Goal: Task Accomplishment & Management: Complete application form

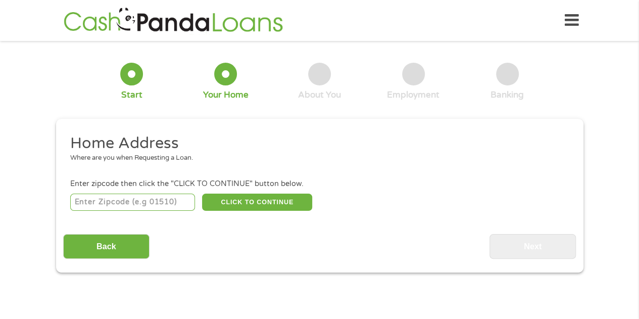
drag, startPoint x: 133, startPoint y: 213, endPoint x: 120, endPoint y: 199, distance: 18.6
click at [120, 199] on input "number" at bounding box center [132, 201] width 125 height 17
type input "27601"
select select "[US_STATE]"
click at [237, 201] on button "CLICK TO CONTINUE" at bounding box center [257, 201] width 110 height 17
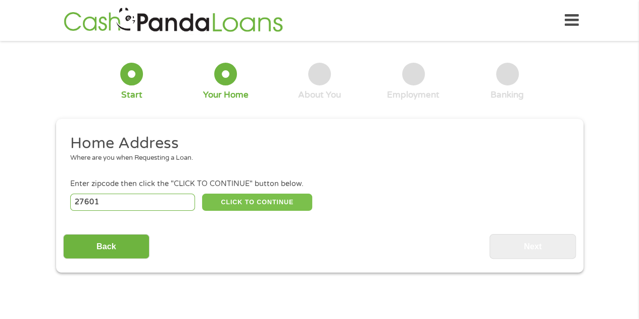
type input "27601"
type input "[GEOGRAPHIC_DATA]"
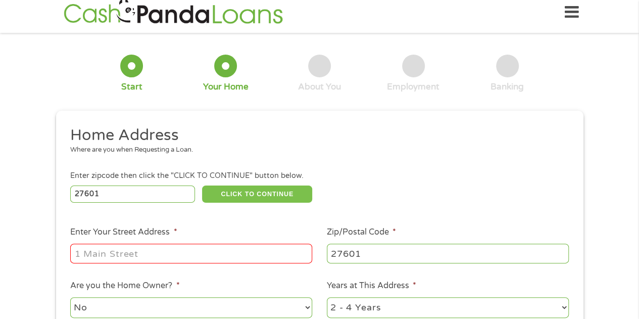
scroll to position [50, 0]
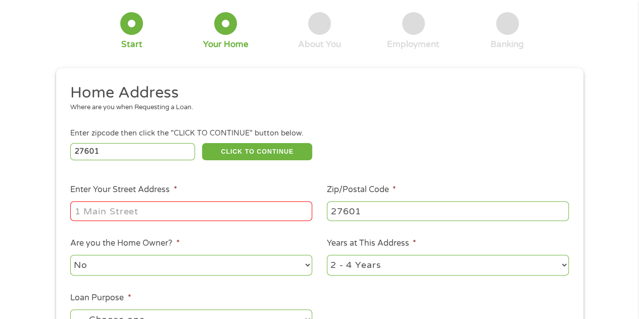
click at [237, 209] on input "Enter Your Street Address *" at bounding box center [191, 210] width 242 height 19
type input "[STREET_ADDRESS][PERSON_NAME]"
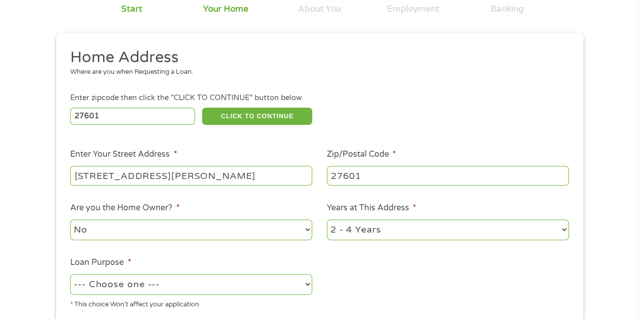
scroll to position [101, 0]
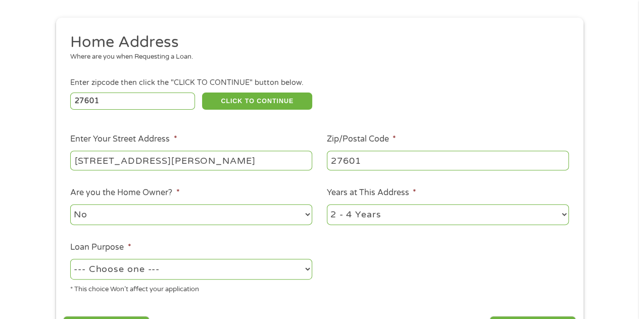
click at [372, 218] on select "1 Year or less 1 - 2 Years 2 - 4 Years Over 4 Years" at bounding box center [448, 214] width 242 height 21
click at [327, 204] on select "1 Year or less 1 - 2 Years 2 - 4 Years Over 4 Years" at bounding box center [448, 214] width 242 height 21
drag, startPoint x: 341, startPoint y: 215, endPoint x: 342, endPoint y: 224, distance: 8.6
click at [341, 215] on select "1 Year or less 1 - 2 Years 2 - 4 Years Over 4 Years" at bounding box center [448, 214] width 242 height 21
select select "24months"
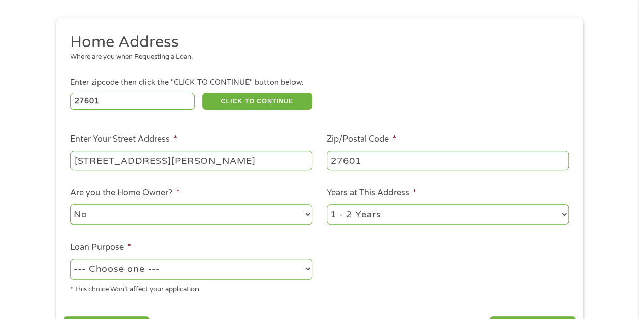
click at [327, 204] on select "1 Year or less 1 - 2 Years 2 - 4 Years Over 4 Years" at bounding box center [448, 214] width 242 height 21
click at [179, 272] on select "--- Choose one --- Pay Bills Debt Consolidation Home Improvement Major Purchase…" at bounding box center [191, 268] width 242 height 21
select select "paybills"
click at [70, 259] on select "--- Choose one --- Pay Bills Debt Consolidation Home Improvement Major Purchase…" at bounding box center [191, 268] width 242 height 21
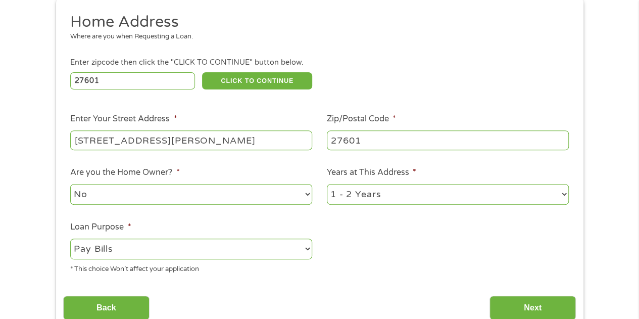
scroll to position [151, 0]
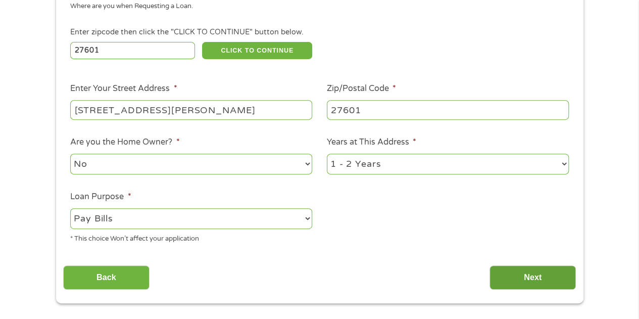
click at [534, 271] on input "Next" at bounding box center [532, 277] width 86 height 25
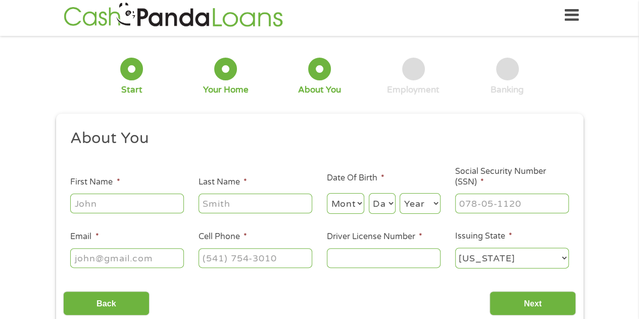
scroll to position [0, 0]
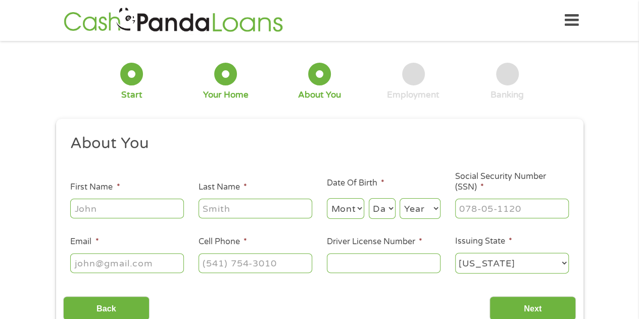
click at [133, 208] on input "First Name *" at bounding box center [127, 207] width 114 height 19
type input "[PERSON_NAME]"
click at [331, 204] on select "Month 1 2 3 4 5 6 7 8 9 10 11 12" at bounding box center [346, 208] width 38 height 21
click at [317, 223] on ul "About You This field is hidden when viewing the form Title * --- Choose one ---…" at bounding box center [319, 207] width 512 height 149
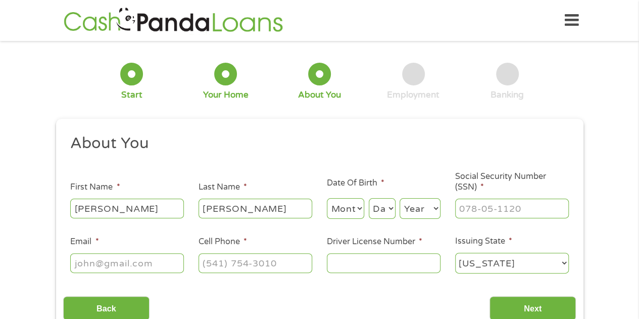
click at [351, 196] on div "Month Month 1 2 3 4 5 6 7 8 9 10 11 12 Day Day 1 2 3 4 5 6 7 8 9 10 11 12 13 14…" at bounding box center [384, 207] width 114 height 28
click at [351, 205] on select "Month 1 2 3 4 5 6 7 8 9 10 11 12" at bounding box center [346, 208] width 38 height 21
select select "2"
click at [327, 198] on select "Month 1 2 3 4 5 6 7 8 9 10 11 12" at bounding box center [346, 208] width 38 height 21
click at [381, 204] on select "Day 1 2 3 4 5 6 7 8 9 10 11 12 13 14 15 16 17 18 19 20 21 22 23 24 25 26 27 28 …" at bounding box center [381, 208] width 27 height 21
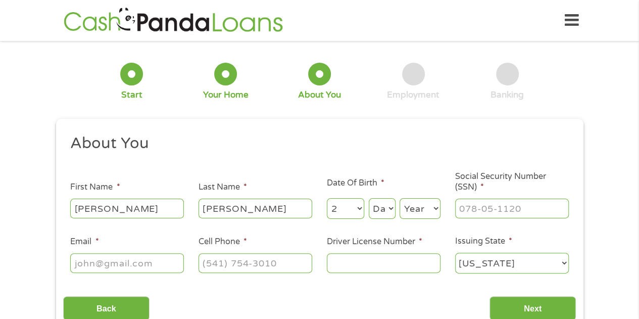
select select "21"
click at [368, 198] on select "Day 1 2 3 4 5 6 7 8 9 10 11 12 13 14 15 16 17 18 19 20 21 22 23 24 25 26 27 28 …" at bounding box center [381, 208] width 27 height 21
click at [415, 205] on select "Year [DATE] 2006 2005 2004 2003 2002 2001 2000 1999 1998 1997 1996 1995 1994 19…" at bounding box center [419, 208] width 41 height 21
select select "1996"
click at [399, 198] on select "Year [DATE] 2006 2005 2004 2003 2002 2001 2000 1999 1998 1997 1996 1995 1994 19…" at bounding box center [419, 208] width 41 height 21
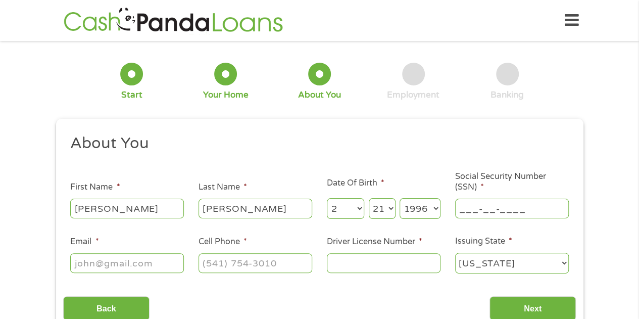
click at [489, 210] on input "___-__-____" at bounding box center [512, 207] width 114 height 19
type input "134-84-5215"
click at [146, 262] on input "Email *" at bounding box center [127, 262] width 114 height 19
type input "[EMAIL_ADDRESS][DOMAIN_NAME]"
type input "[PHONE_NUMBER]"
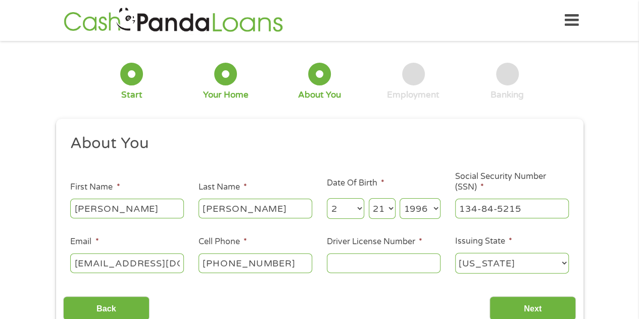
click at [384, 254] on input "Driver License Number *" at bounding box center [384, 262] width 114 height 19
click at [384, 256] on input "Driver License Number *" at bounding box center [384, 262] width 114 height 19
type input "897764453"
click at [503, 306] on input "Next" at bounding box center [532, 308] width 86 height 25
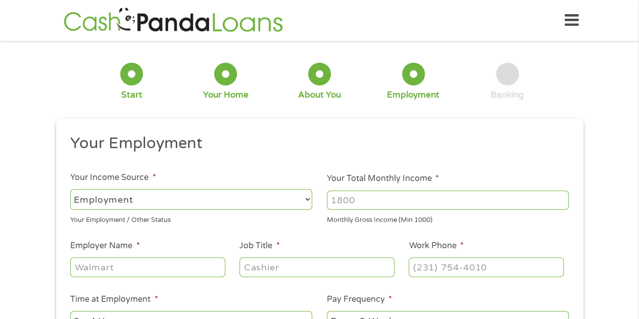
scroll to position [4, 4]
click at [206, 202] on select "--- Choose one --- Employment [DEMOGRAPHIC_DATA] Benefits" at bounding box center [191, 199] width 242 height 21
select select "selfEmployed"
click at [70, 189] on select "--- Choose one --- Employment [DEMOGRAPHIC_DATA] Benefits" at bounding box center [191, 199] width 242 height 21
click at [337, 202] on input "Your Total Monthly Income *" at bounding box center [448, 199] width 242 height 19
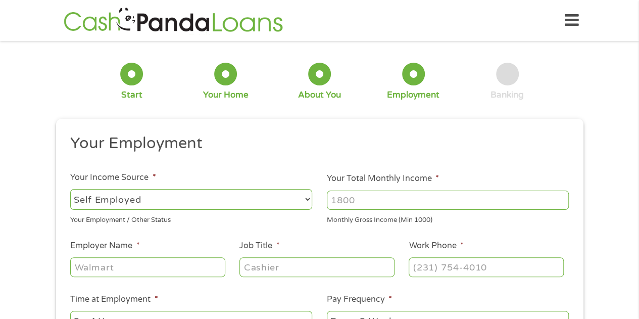
drag, startPoint x: 339, startPoint y: 197, endPoint x: 336, endPoint y: 203, distance: 6.8
click at [336, 203] on input "Your Total Monthly Income *" at bounding box center [448, 199] width 242 height 19
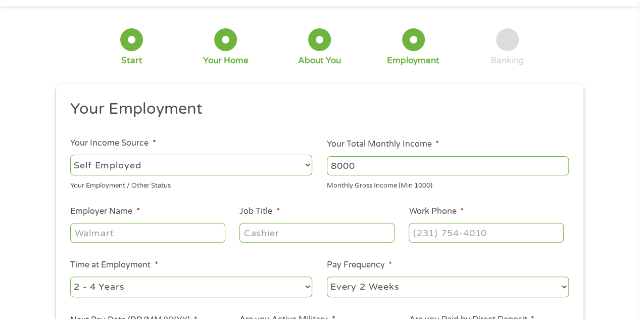
scroll to position [50, 0]
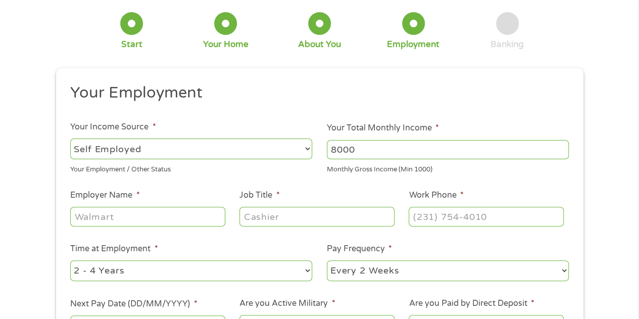
type input "8000"
click at [150, 210] on input "Employer Name *" at bounding box center [147, 215] width 154 height 19
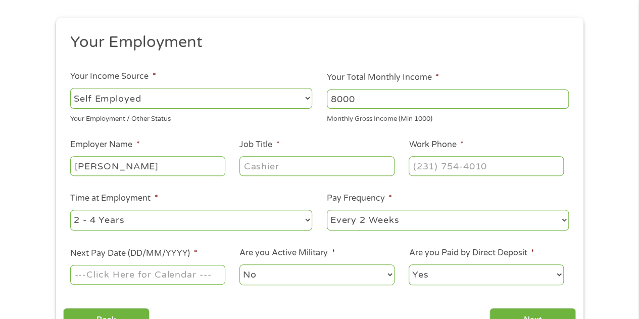
type input "[PERSON_NAME]"
click at [378, 172] on input "Job Title *" at bounding box center [316, 165] width 154 height 19
type input "CEO"
click at [450, 161] on input "(___) ___-____" at bounding box center [485, 165] width 154 height 19
type input "[PHONE_NUMBER]"
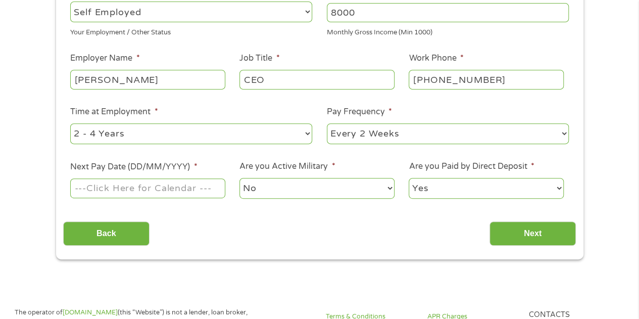
scroll to position [202, 0]
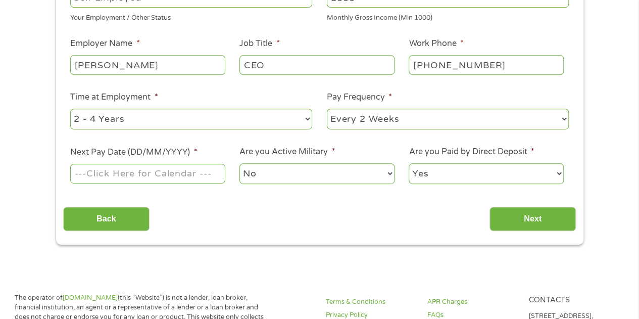
click at [119, 171] on input "Next Pay Date (DD/MM/YYYY) *" at bounding box center [147, 173] width 154 height 19
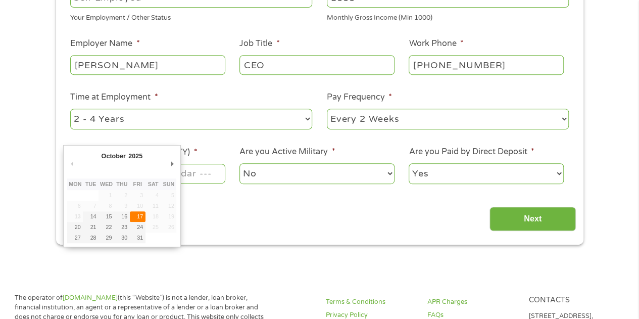
type input "[DATE]"
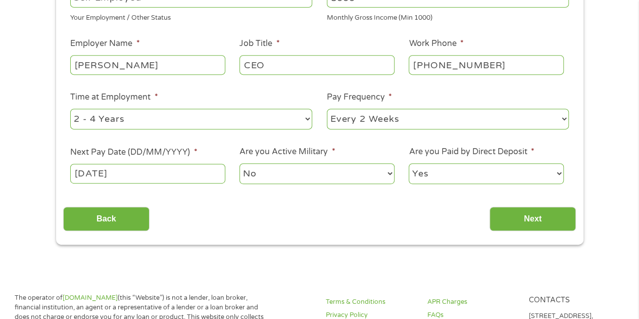
click at [494, 205] on div "Back Next" at bounding box center [319, 215] width 512 height 32
click at [502, 211] on input "Next" at bounding box center [532, 218] width 86 height 25
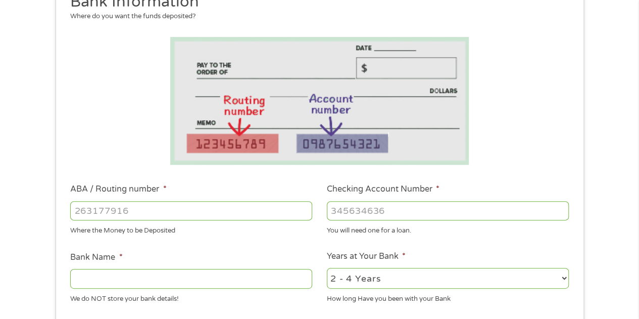
scroll to position [151, 0]
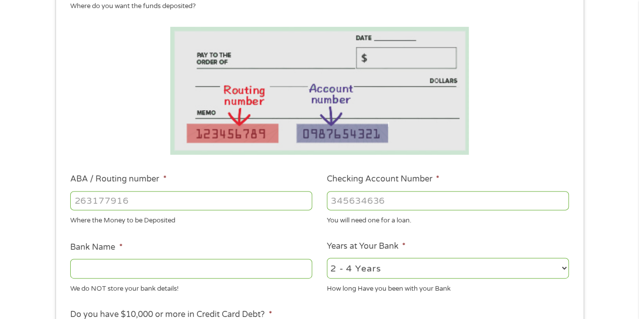
click at [221, 201] on input "ABA / Routing number *" at bounding box center [191, 200] width 242 height 19
type input "043000096"
type input "PNC BANK NATIONAL ASSOCIATION"
type input "043000096"
click at [400, 203] on input "Checking Account Number *" at bounding box center [448, 200] width 242 height 19
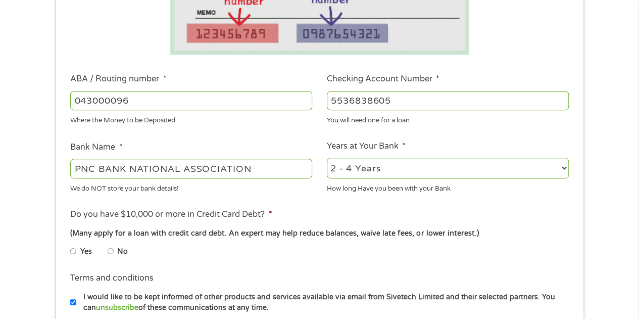
scroll to position [252, 0]
type input "5536838605"
click at [363, 167] on select "2 - 4 Years 6 - 12 Months 1 - 2 Years Over 4 Years" at bounding box center [448, 166] width 242 height 21
click at [422, 138] on ul "Bank Information Where do you want the funds deposited? ABA / Routing number * …" at bounding box center [319, 132] width 512 height 503
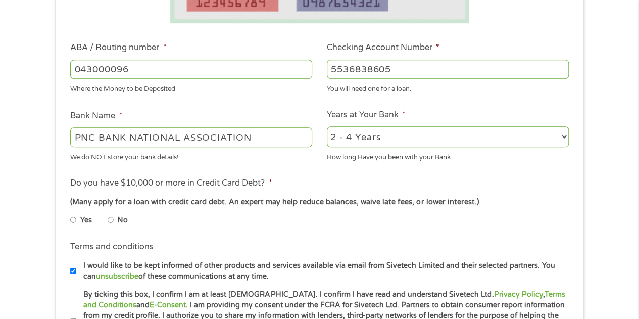
scroll to position [303, 0]
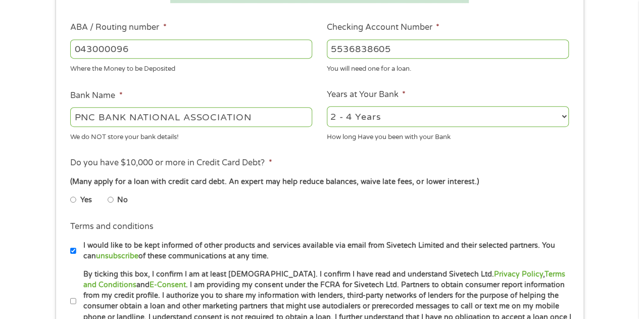
click at [110, 200] on input "No" at bounding box center [111, 199] width 6 height 16
radio input "true"
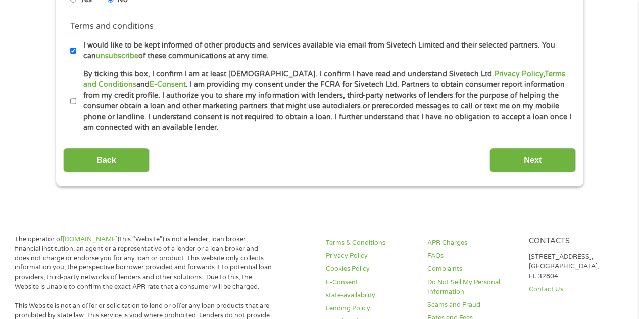
scroll to position [505, 0]
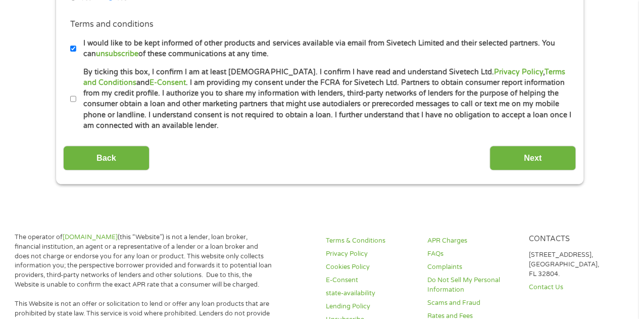
click at [76, 100] on label "By ticking this box, I confirm I am at least [DEMOGRAPHIC_DATA]. I confirm I ha…" at bounding box center [323, 99] width 495 height 65
click at [76, 100] on input "By ticking this box, I confirm I am at least [DEMOGRAPHIC_DATA]. I confirm I ha…" at bounding box center [73, 99] width 6 height 16
checkbox input "true"
click at [505, 154] on input "Next" at bounding box center [532, 157] width 86 height 25
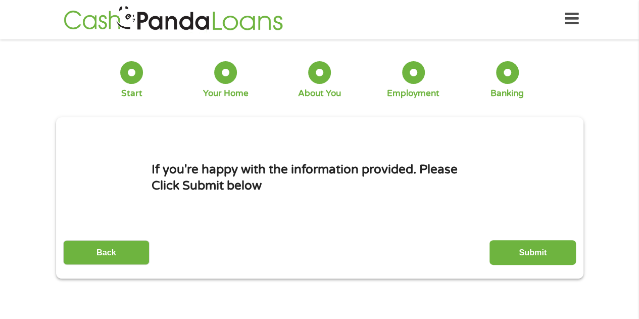
scroll to position [0, 0]
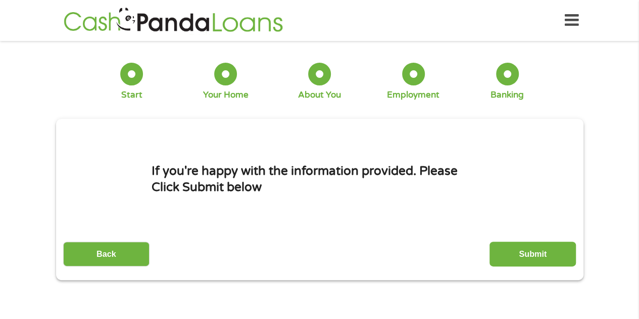
click at [560, 267] on div "This field is hidden when viewing the form gclid CjwKCAjwxrLHBhA2EiwAu9EdM-sus-…" at bounding box center [319, 199] width 527 height 161
click at [540, 247] on input "Submit" at bounding box center [532, 253] width 86 height 25
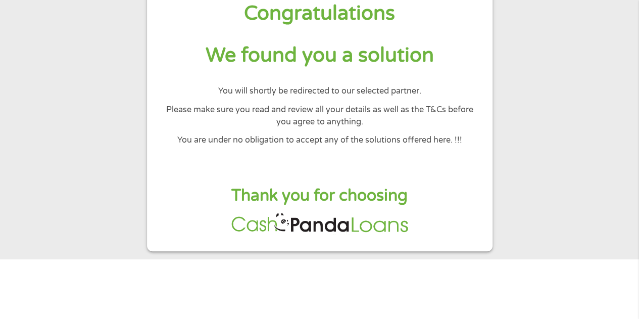
scroll to position [50, 0]
